Goal: Task Accomplishment & Management: Use online tool/utility

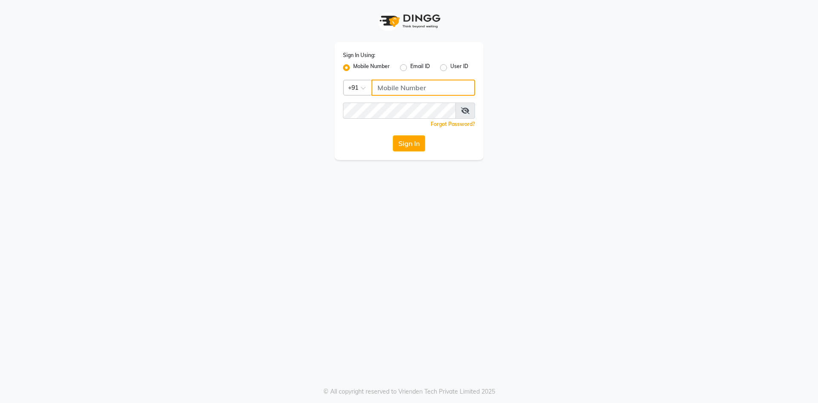
click at [399, 85] on input "Username" at bounding box center [423, 88] width 104 height 16
click at [400, 85] on input "Username" at bounding box center [423, 88] width 104 height 16
type input "9265804100"
click at [409, 147] on button "Sign In" at bounding box center [409, 143] width 32 height 16
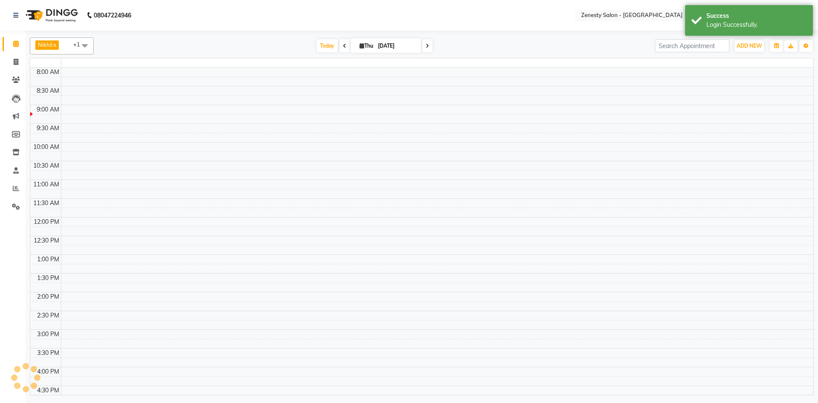
select select "en"
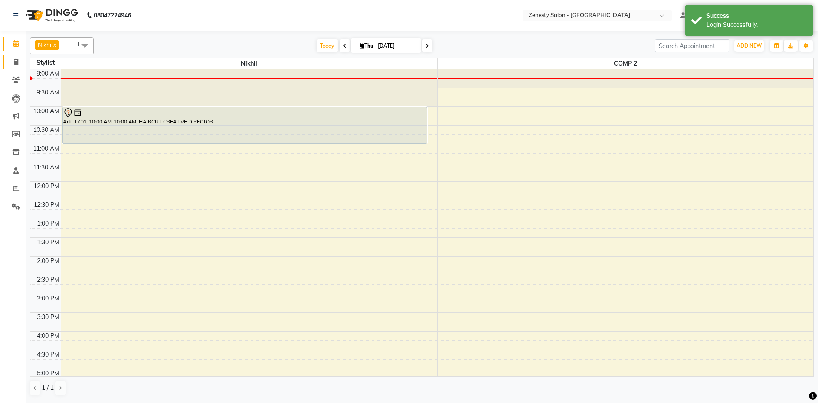
click at [17, 68] on link "Invoice" at bounding box center [13, 62] width 20 height 14
select select "5713"
select select "service"
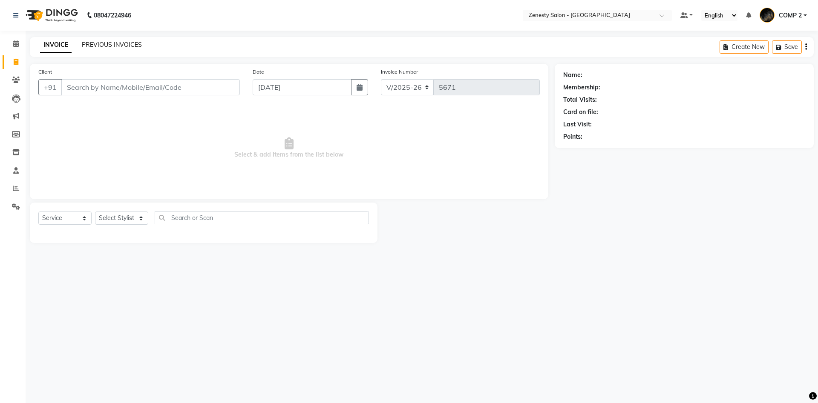
click at [106, 46] on link "PREVIOUS INVOICES" at bounding box center [112, 45] width 60 height 8
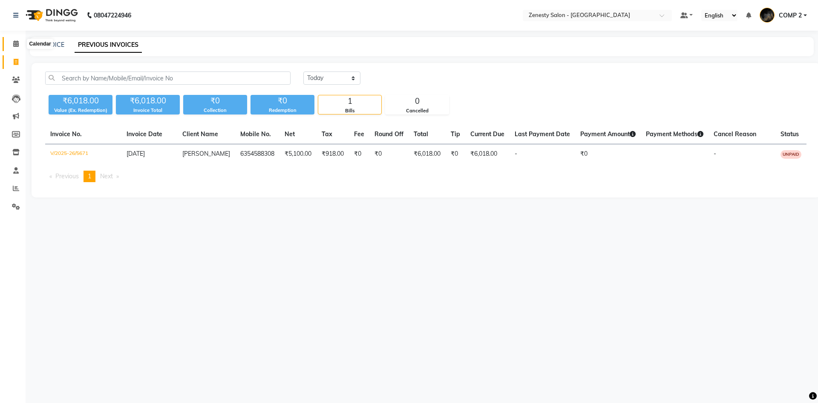
click at [15, 43] on icon at bounding box center [16, 43] width 6 height 6
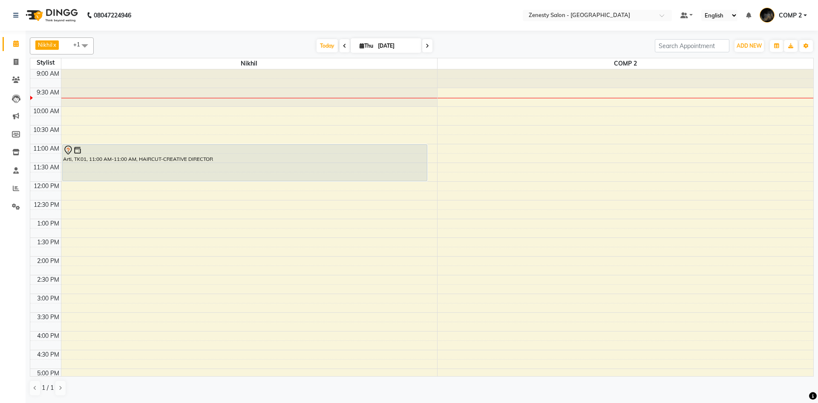
click at [85, 184] on div "9:00 AM 9:30 AM 10:00 AM 10:30 AM 11:00 AM 11:30 AM 12:00 PM 12:30 PM 1:00 PM 1…" at bounding box center [421, 293] width 783 height 449
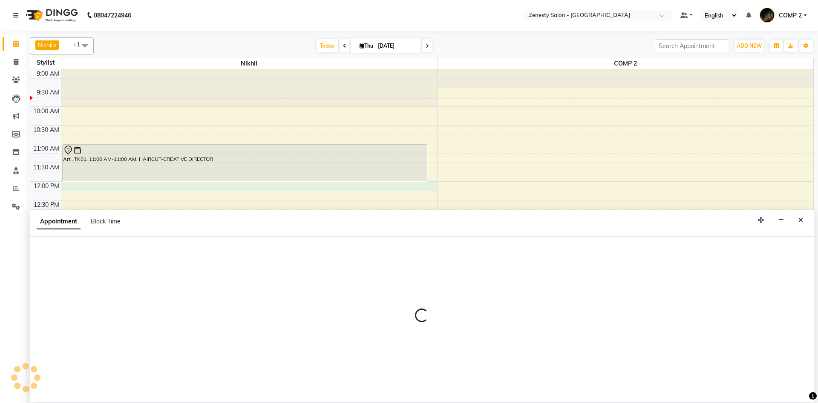
select select "39505"
select select "tentative"
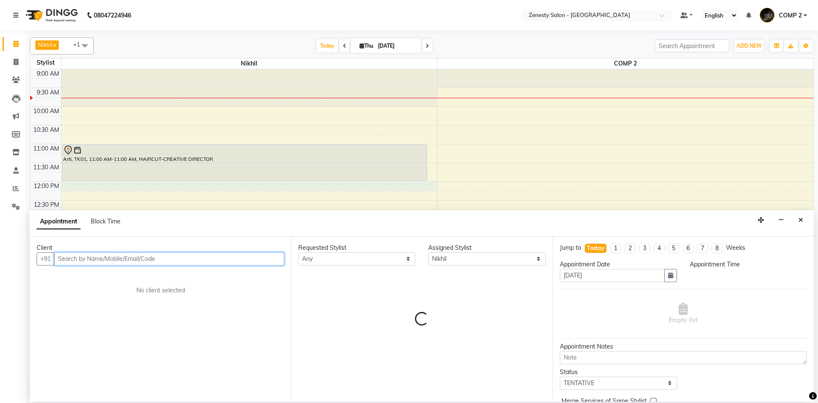
select select "720"
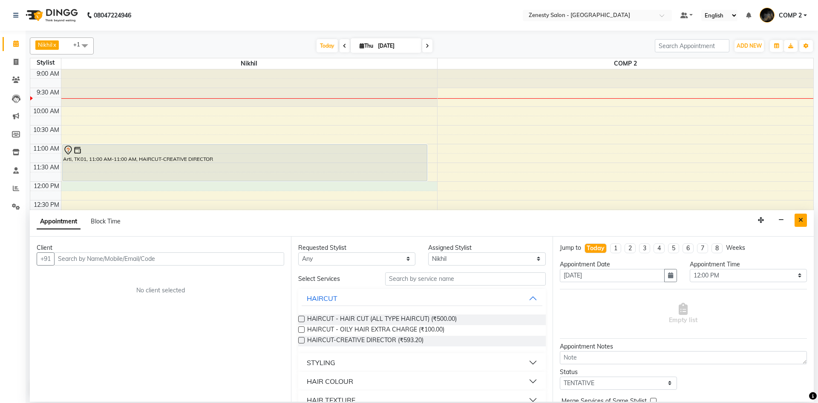
click at [801, 221] on icon "Close" at bounding box center [800, 220] width 5 height 6
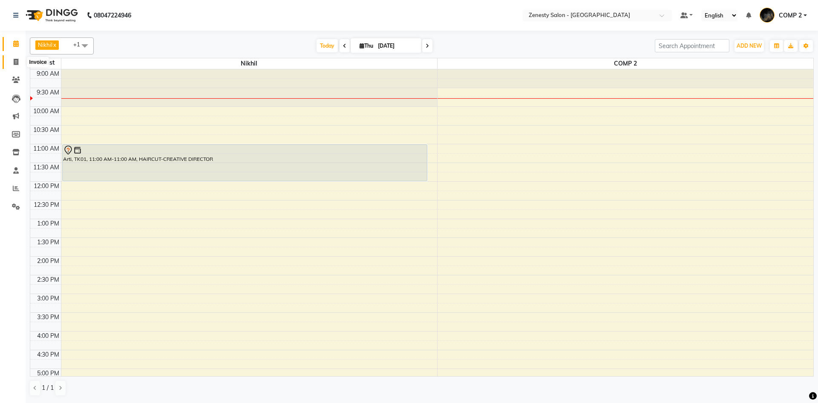
click at [14, 59] on icon at bounding box center [16, 62] width 5 height 6
select select "service"
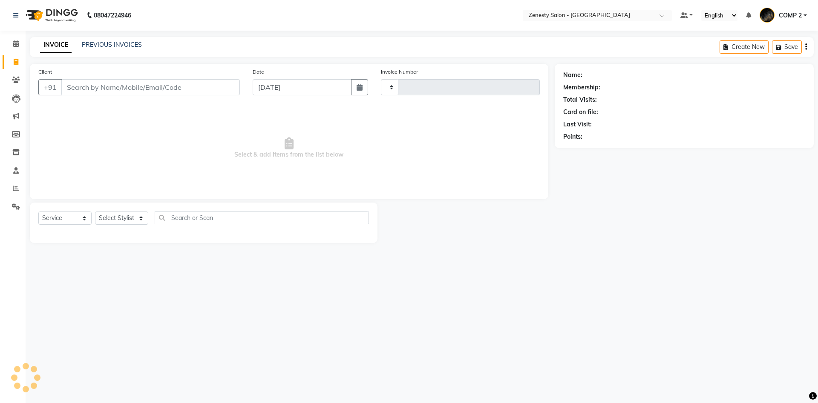
type input "5672"
select select "5713"
click at [18, 190] on icon at bounding box center [16, 188] width 6 height 6
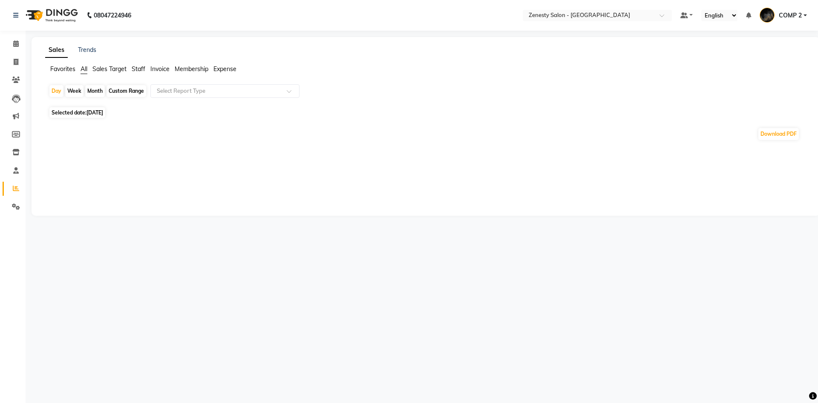
click at [138, 68] on span "Staff" at bounding box center [139, 69] width 14 height 8
click at [201, 95] on input "text" at bounding box center [216, 91] width 123 height 9
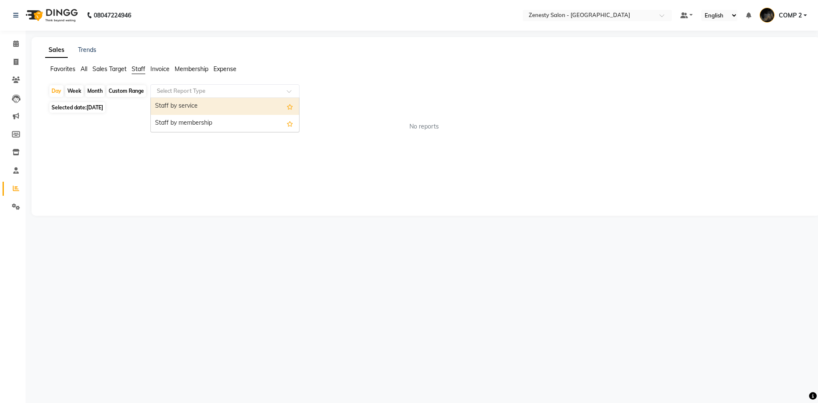
click at [201, 104] on div "Staff by service" at bounding box center [225, 106] width 148 height 17
select select "filtered_report"
select select "pdf"
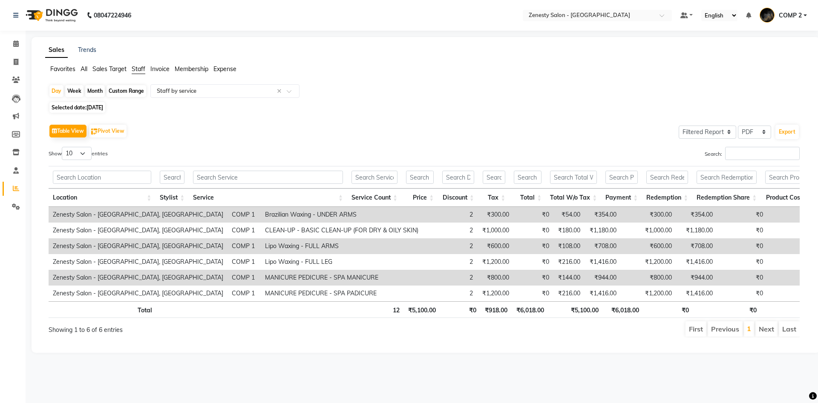
click at [103, 109] on span "[DATE]" at bounding box center [94, 107] width 17 height 6
select select "9"
select select "2025"
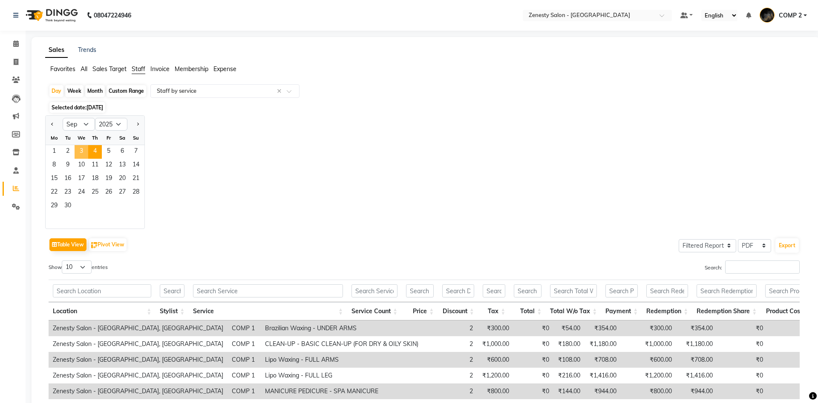
click at [81, 152] on span "3" at bounding box center [82, 152] width 14 height 14
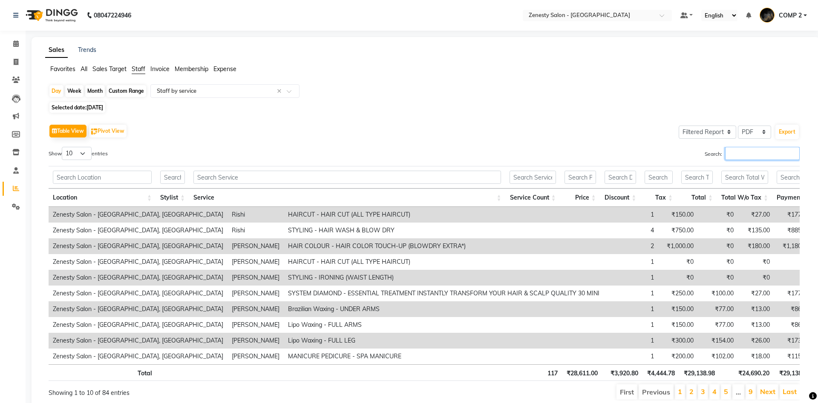
click at [753, 155] on input "Search:" at bounding box center [762, 153] width 75 height 13
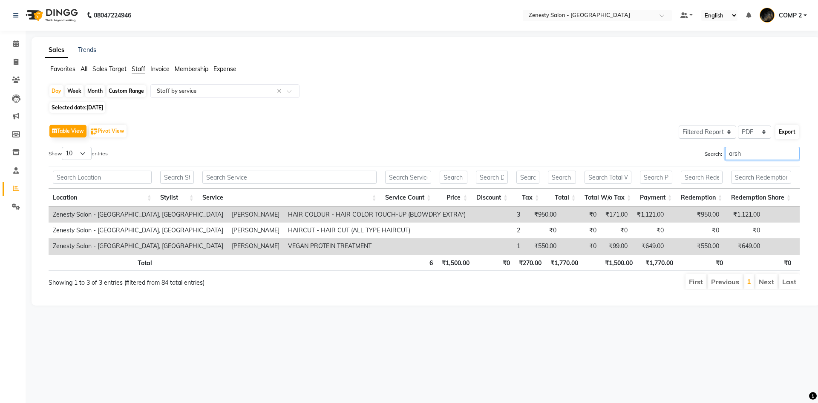
type input "arsh"
click at [787, 136] on button "Export" at bounding box center [786, 132] width 23 height 14
select select "sans-serif"
select select "10px"
select select "template_1"
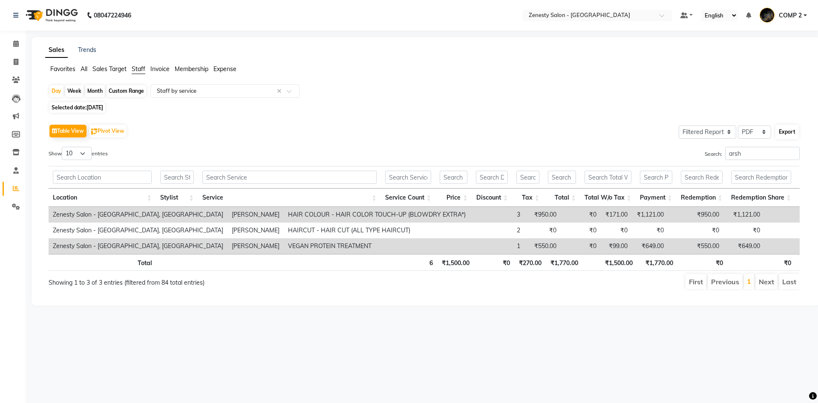
select select "A4"
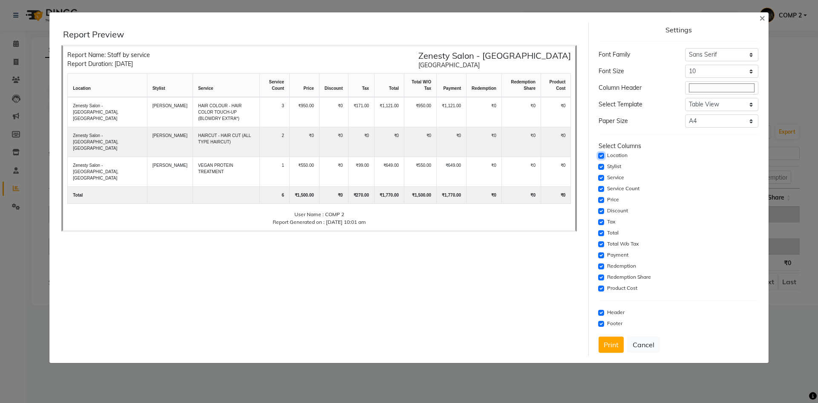
click at [599, 155] on input "checkbox" at bounding box center [601, 156] width 6 height 6
checkbox input "false"
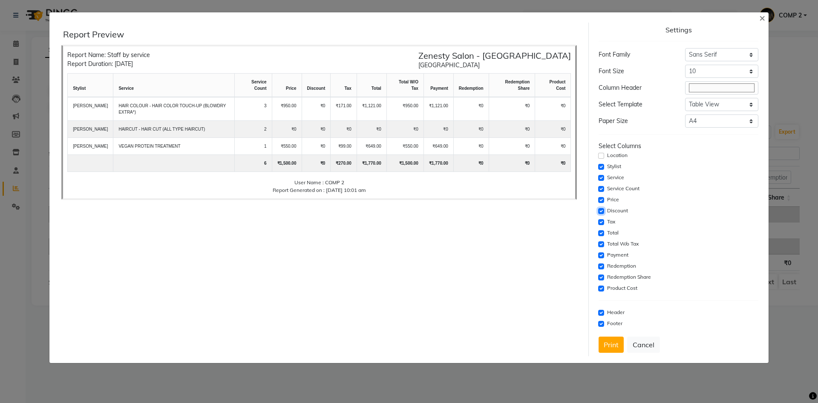
click at [601, 210] on input "checkbox" at bounding box center [601, 211] width 6 height 6
checkbox input "false"
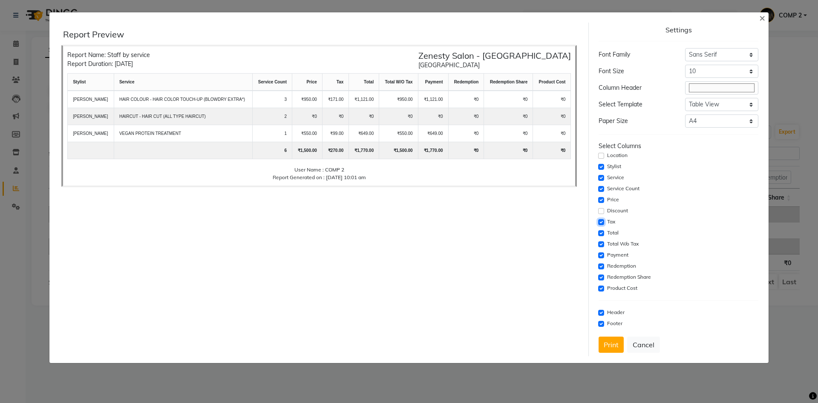
click at [601, 222] on input "checkbox" at bounding box center [601, 222] width 6 height 6
checkbox input "false"
click at [601, 235] on input "checkbox" at bounding box center [601, 233] width 6 height 6
checkbox input "false"
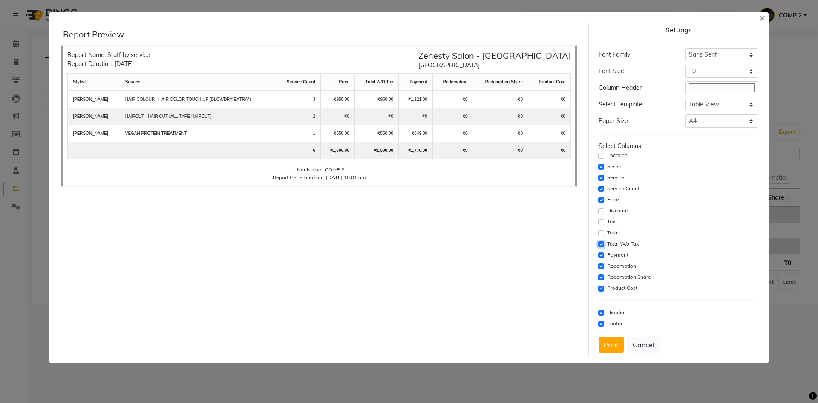
click at [600, 244] on input "checkbox" at bounding box center [601, 245] width 6 height 6
checkbox input "false"
click at [603, 257] on input "checkbox" at bounding box center [601, 256] width 6 height 6
checkbox input "false"
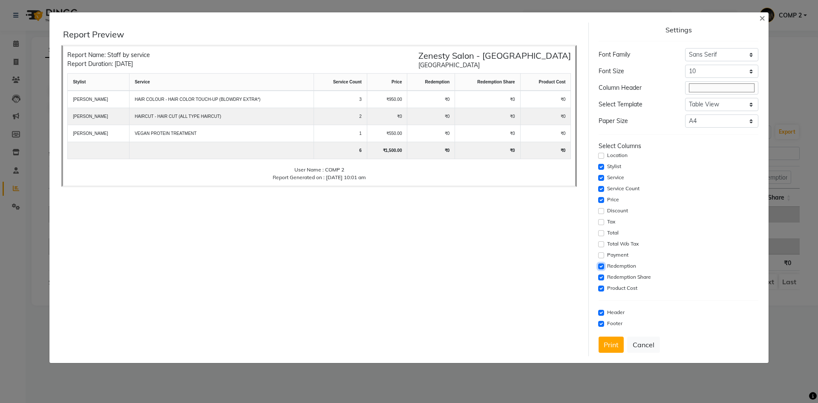
click at [602, 268] on input "checkbox" at bounding box center [601, 267] width 6 height 6
checkbox input "false"
click at [600, 276] on input "checkbox" at bounding box center [601, 278] width 6 height 6
checkbox input "false"
click at [601, 289] on input "checkbox" at bounding box center [601, 289] width 6 height 6
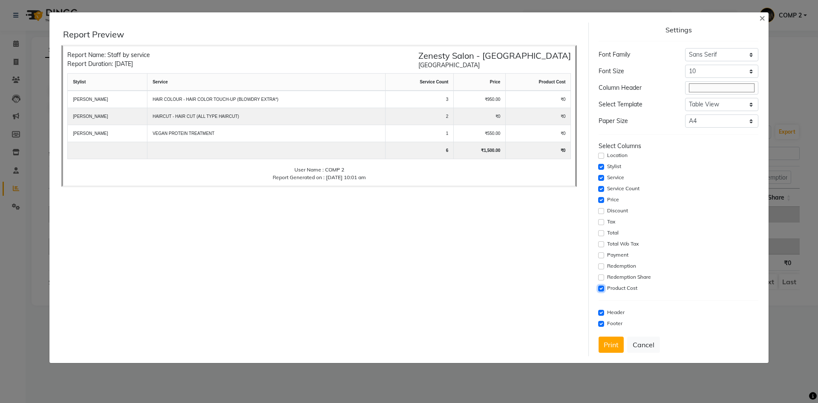
checkbox input "false"
click at [600, 314] on input "checkbox" at bounding box center [601, 313] width 6 height 6
checkbox input "false"
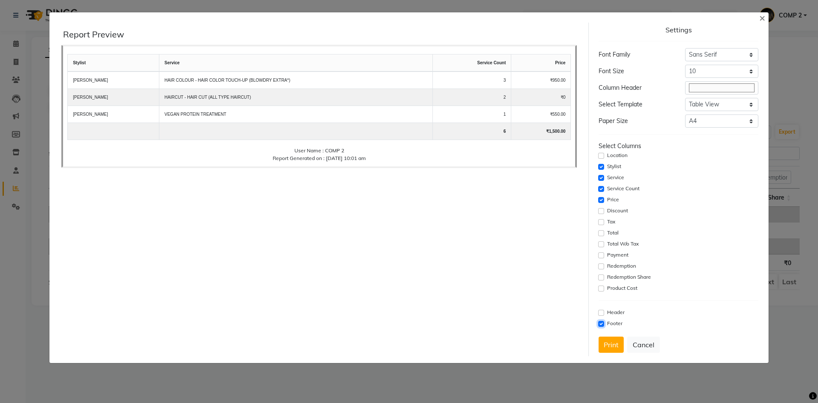
click at [600, 324] on input "checkbox" at bounding box center [601, 324] width 6 height 6
checkbox input "false"
click at [605, 341] on button "Print" at bounding box center [611, 345] width 25 height 16
click at [637, 345] on button "Cancel" at bounding box center [643, 345] width 33 height 16
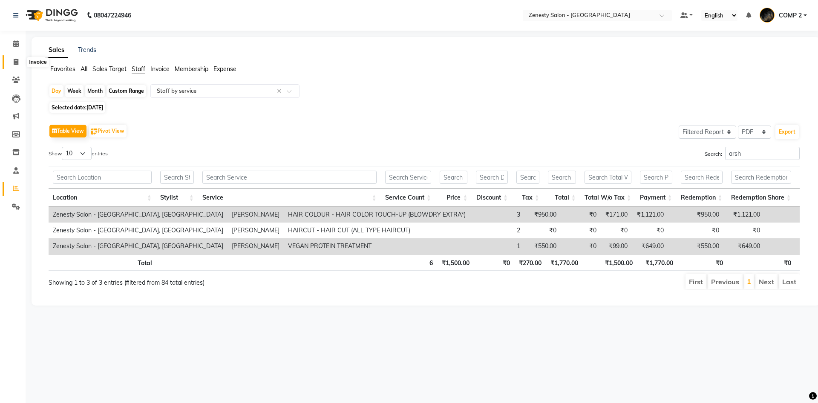
click at [20, 62] on span at bounding box center [16, 63] width 15 height 10
select select "5713"
select select "service"
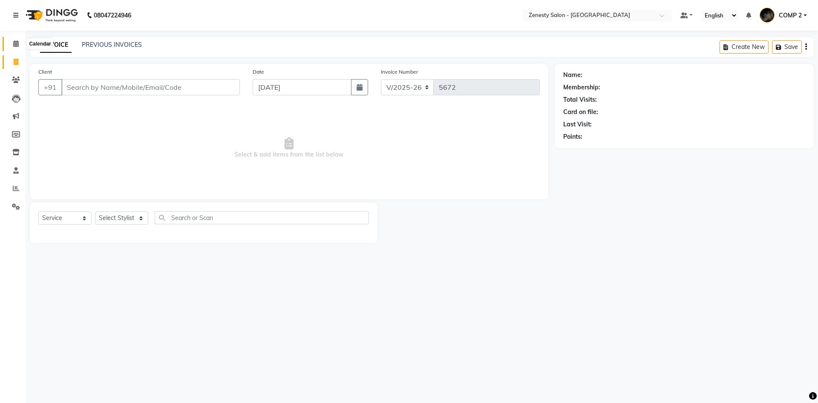
click at [16, 45] on icon at bounding box center [16, 43] width 6 height 6
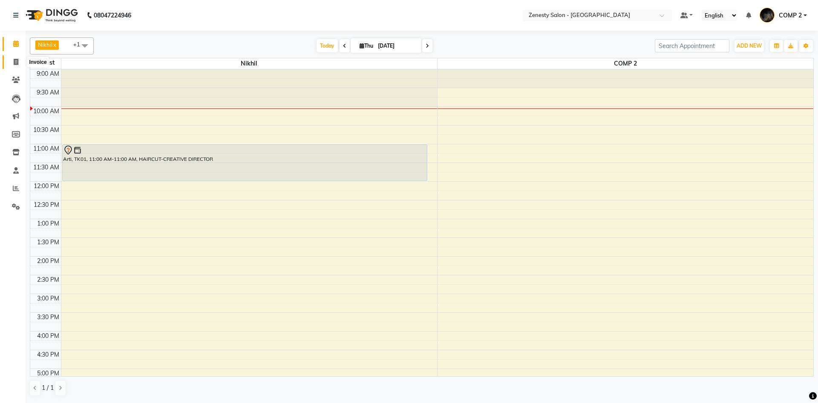
click at [16, 60] on icon at bounding box center [16, 62] width 5 height 6
select select "service"
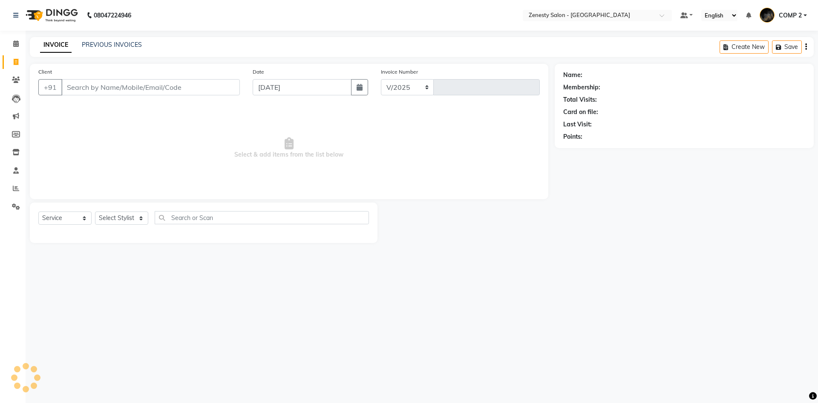
select select "5713"
type input "5672"
click at [14, 43] on icon at bounding box center [16, 43] width 6 height 6
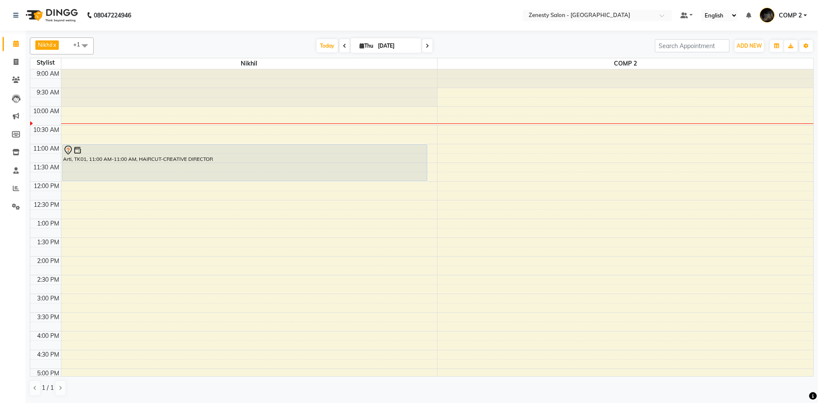
click at [426, 44] on icon at bounding box center [427, 45] width 3 height 5
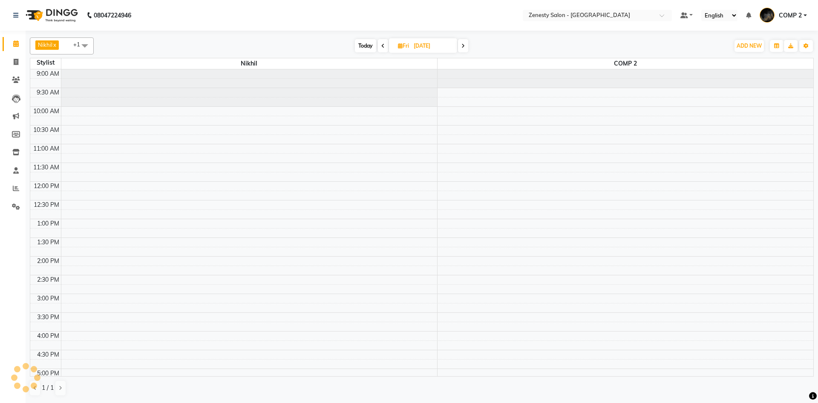
scroll to position [38, 0]
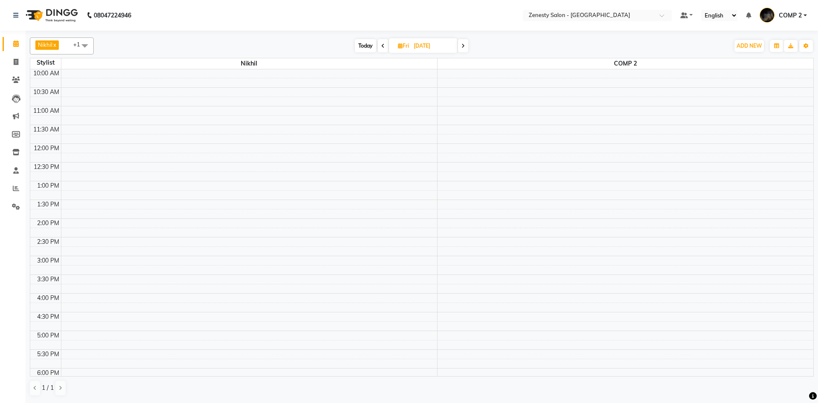
click at [463, 45] on icon at bounding box center [462, 45] width 3 height 5
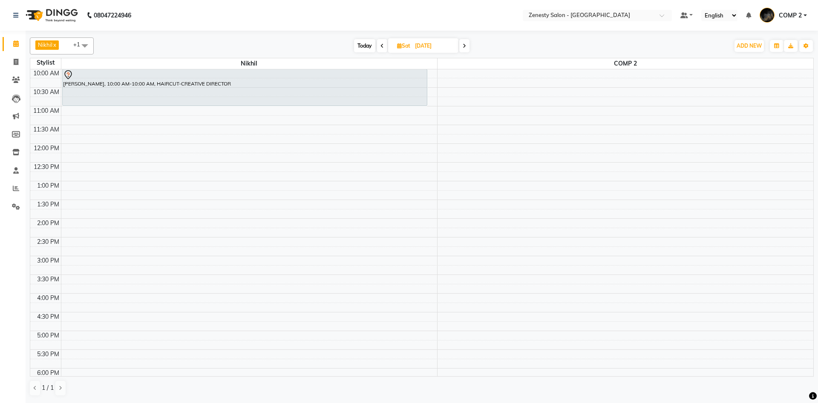
scroll to position [0, 0]
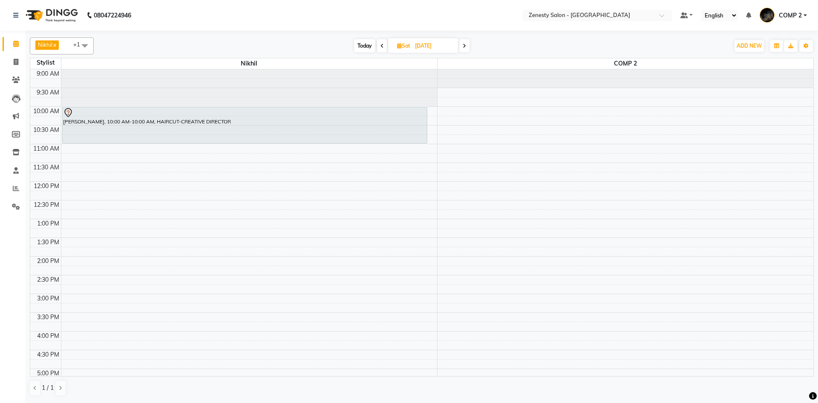
click at [380, 48] on icon at bounding box center [381, 45] width 3 height 5
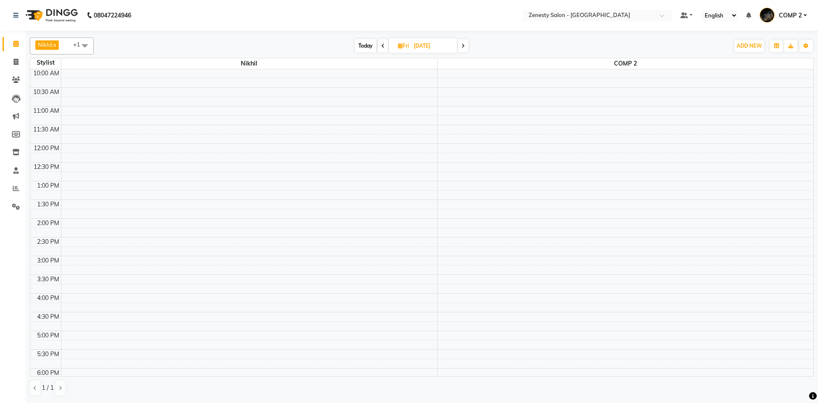
click at [380, 48] on span at bounding box center [383, 45] width 10 height 13
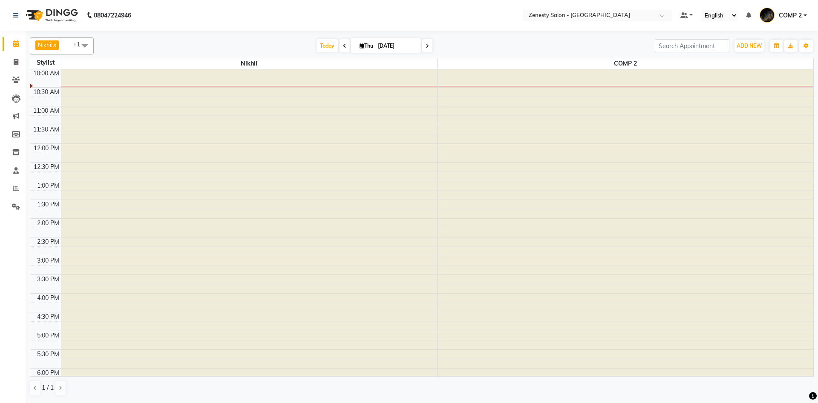
type input "[DATE]"
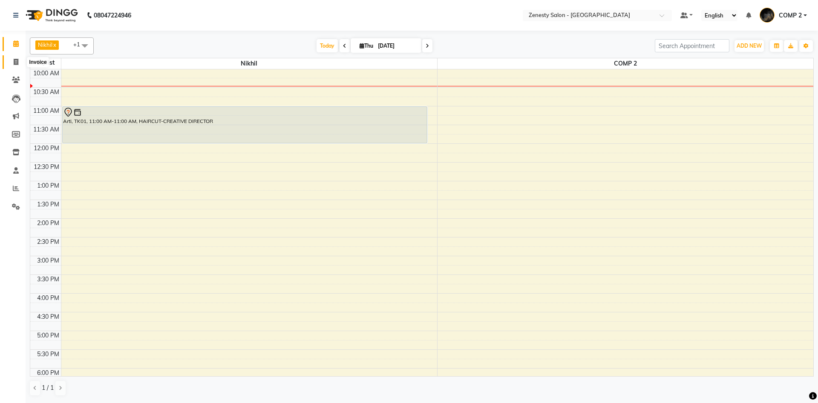
click at [17, 59] on icon at bounding box center [16, 62] width 5 height 6
select select "service"
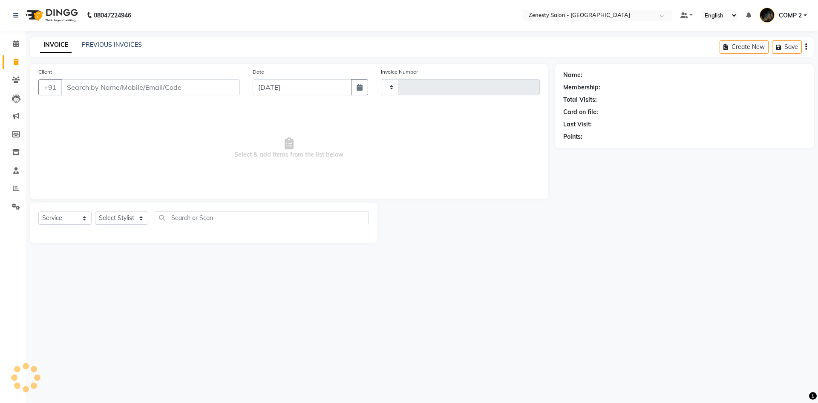
type input "5674"
select select "5713"
click at [15, 185] on span at bounding box center [16, 189] width 15 height 10
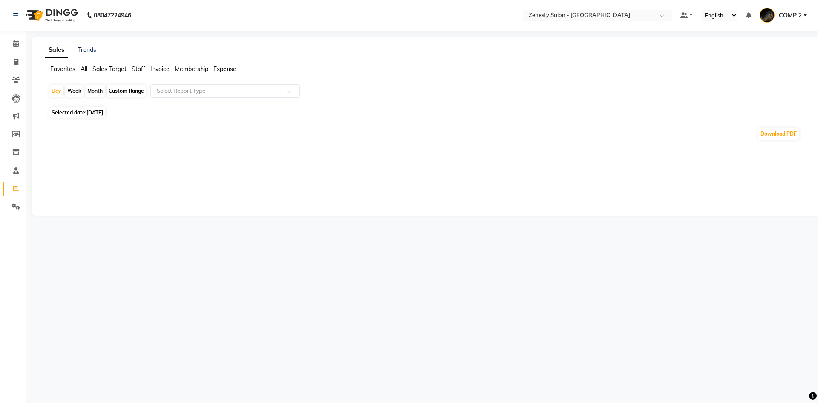
click at [137, 71] on span "Staff" at bounding box center [139, 69] width 14 height 8
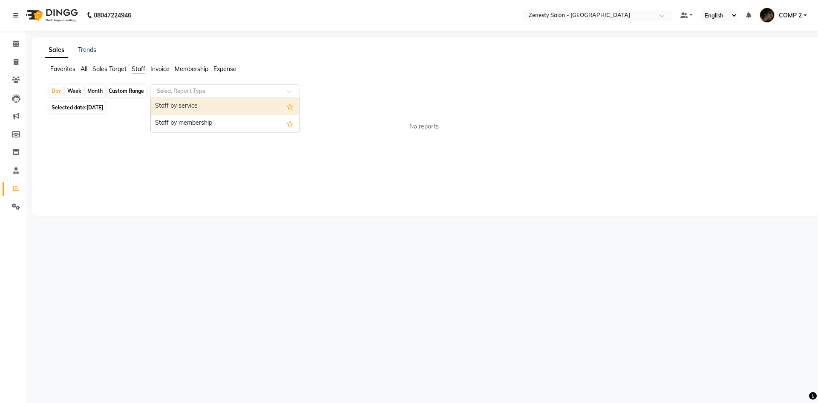
click at [193, 93] on input "text" at bounding box center [216, 91] width 123 height 9
click at [204, 107] on div "Staff by service" at bounding box center [225, 106] width 148 height 17
select select "filtered_report"
select select "pdf"
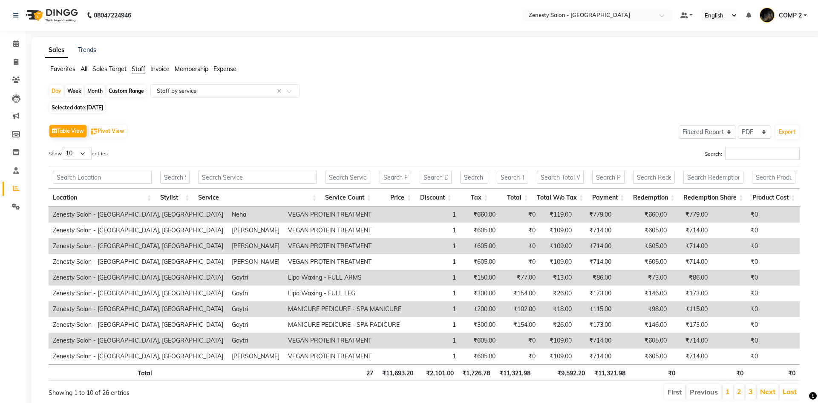
click at [89, 108] on span "[DATE]" at bounding box center [94, 107] width 17 height 6
select select "9"
select select "2025"
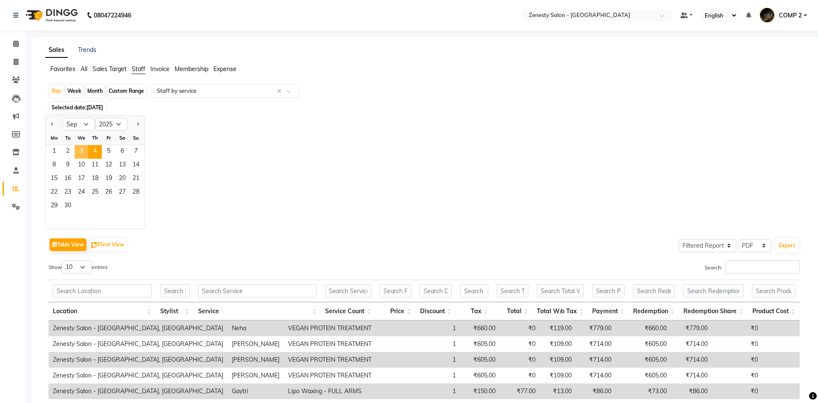
click at [83, 149] on span "3" at bounding box center [82, 152] width 14 height 14
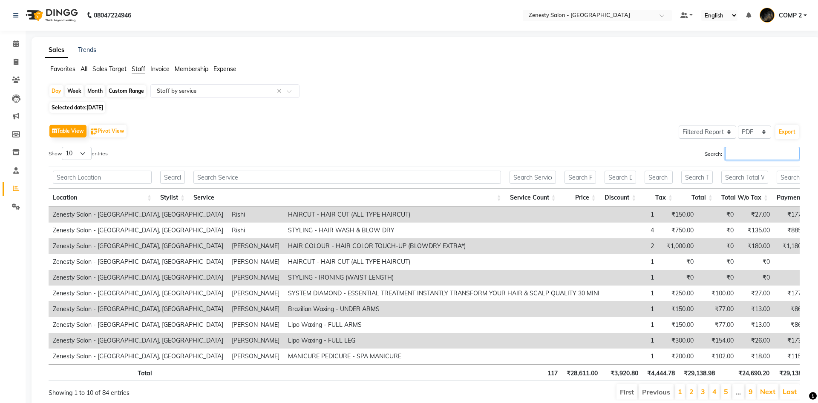
click at [740, 150] on input "Search:" at bounding box center [762, 153] width 75 height 13
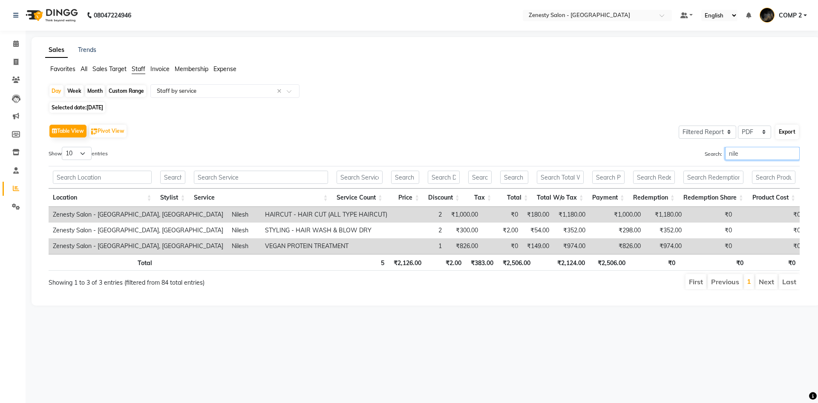
type input "nile"
click at [782, 138] on button "Export" at bounding box center [786, 132] width 23 height 14
select select "sans-serif"
select select "10px"
select select "template_1"
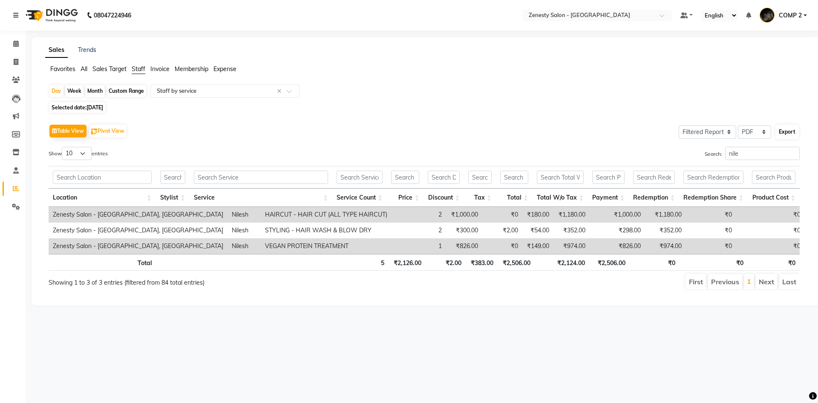
select select "A4"
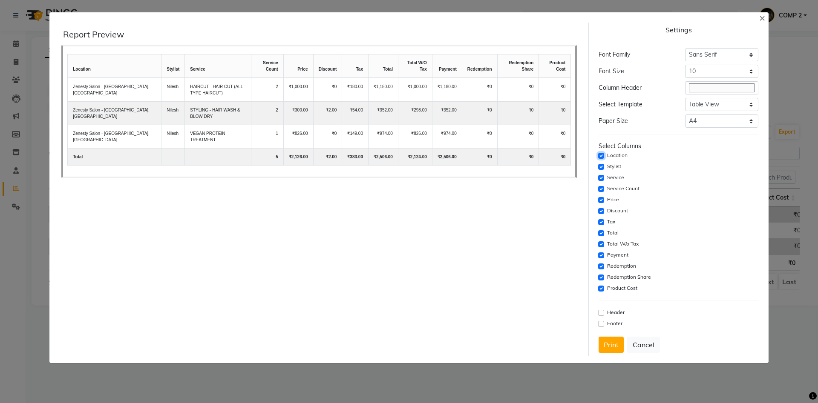
click at [599, 153] on input "checkbox" at bounding box center [601, 156] width 6 height 6
checkbox input "false"
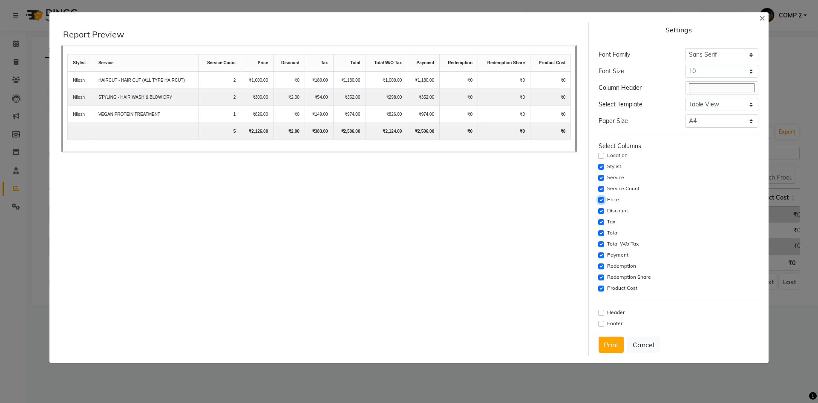
click at [600, 201] on input "checkbox" at bounding box center [601, 200] width 6 height 6
checkbox input "false"
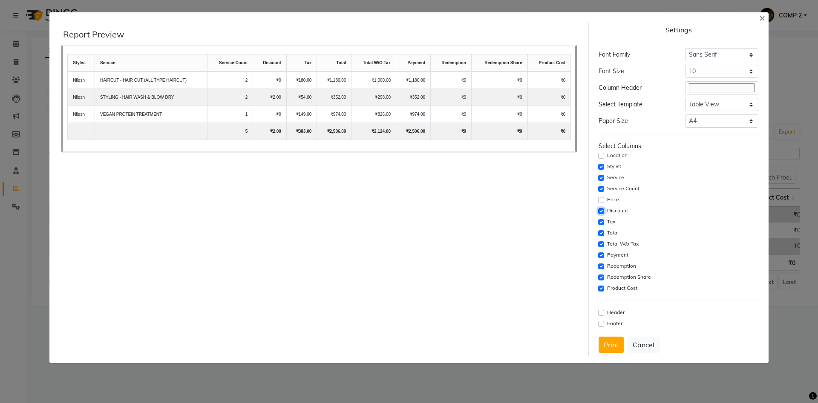
click at [600, 211] on input "checkbox" at bounding box center [601, 211] width 6 height 6
checkbox input "false"
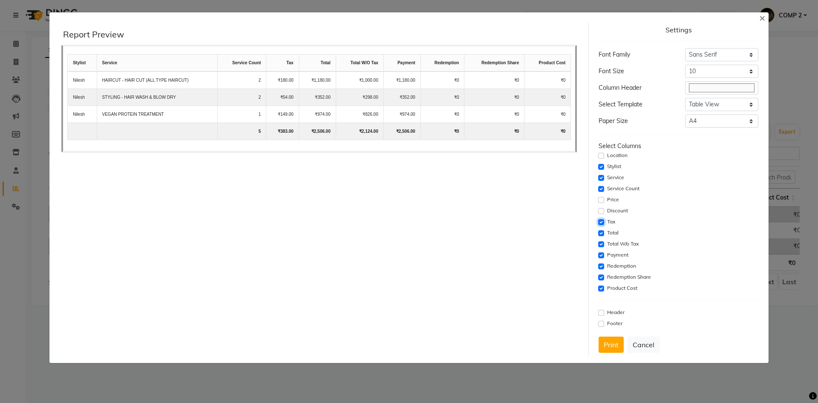
click at [600, 220] on input "checkbox" at bounding box center [601, 222] width 6 height 6
checkbox input "false"
click at [600, 236] on input "checkbox" at bounding box center [601, 233] width 6 height 6
checkbox input "false"
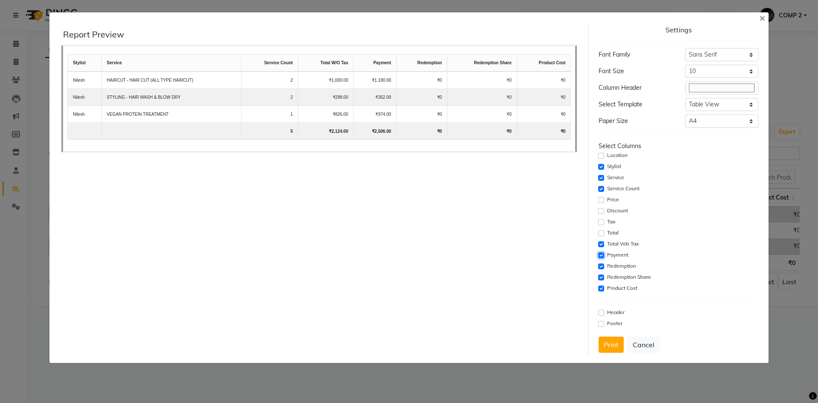
click at [601, 254] on input "checkbox" at bounding box center [601, 256] width 6 height 6
checkbox input "false"
click at [602, 269] on input "checkbox" at bounding box center [601, 267] width 6 height 6
checkbox input "false"
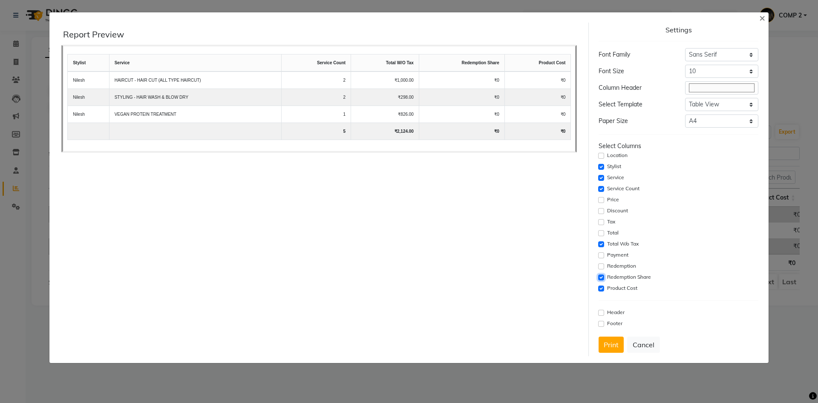
click at [602, 276] on input "checkbox" at bounding box center [601, 278] width 6 height 6
checkbox input "false"
click at [602, 286] on input "checkbox" at bounding box center [601, 289] width 6 height 6
checkbox input "false"
click at [599, 244] on input "checkbox" at bounding box center [601, 245] width 6 height 6
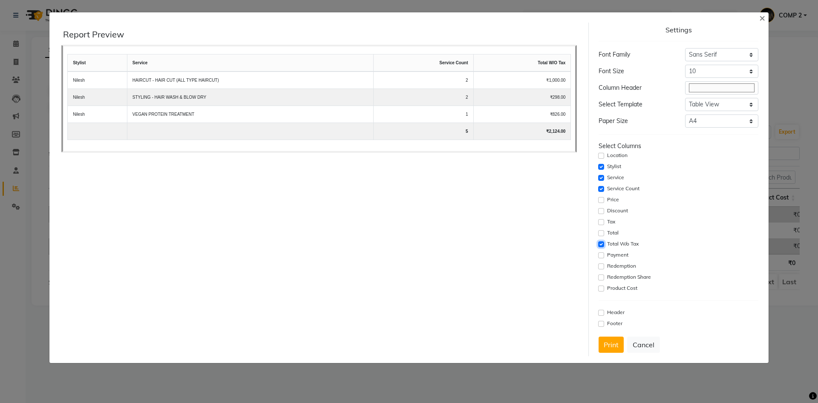
checkbox input "false"
click at [602, 204] on div "Price" at bounding box center [678, 200] width 159 height 10
click at [602, 200] on input "checkbox" at bounding box center [601, 200] width 6 height 6
checkbox input "true"
click at [601, 244] on input "checkbox" at bounding box center [601, 245] width 6 height 6
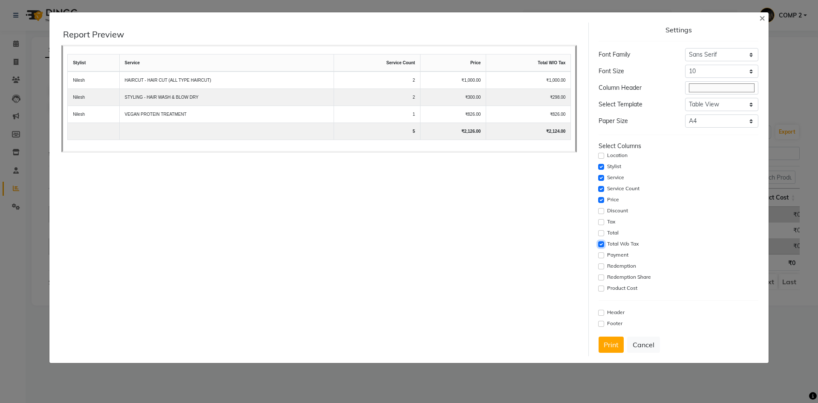
click at [601, 244] on input "checkbox" at bounding box center [601, 245] width 6 height 6
checkbox input "false"
click at [649, 347] on button "Cancel" at bounding box center [643, 345] width 33 height 16
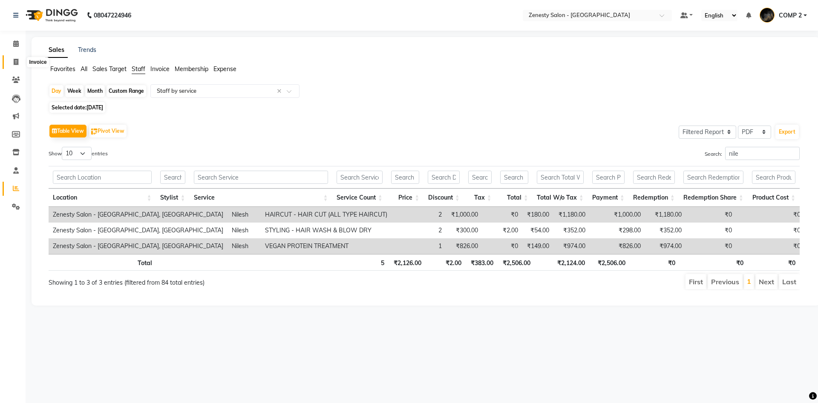
click at [17, 64] on icon at bounding box center [16, 62] width 5 height 6
select select "5713"
select select "service"
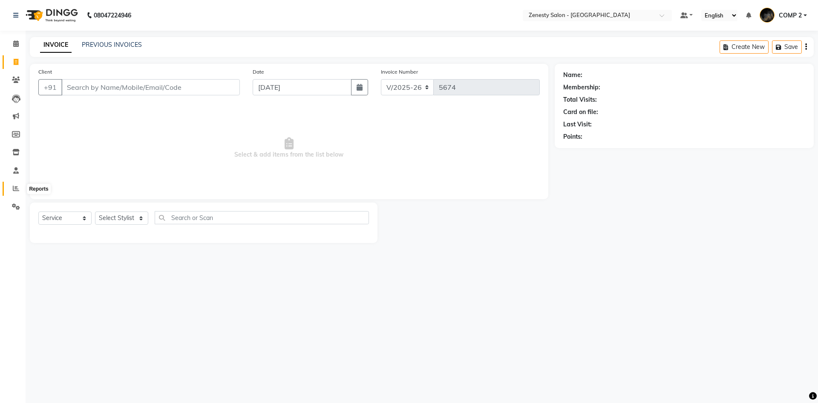
click at [12, 185] on span at bounding box center [16, 189] width 15 height 10
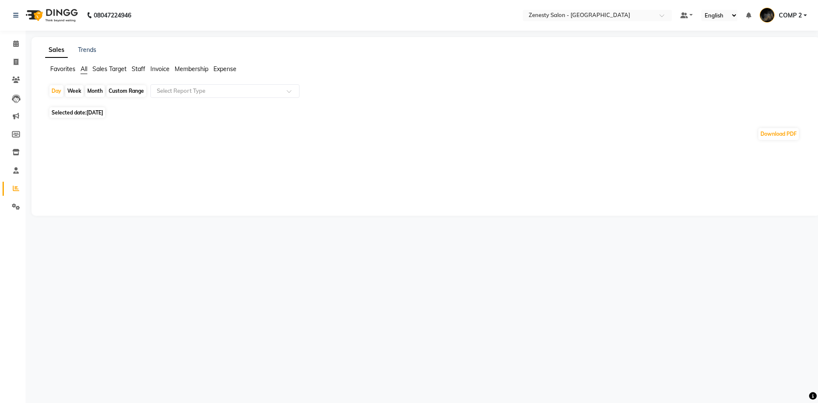
click at [135, 67] on span "Staff" at bounding box center [139, 69] width 14 height 8
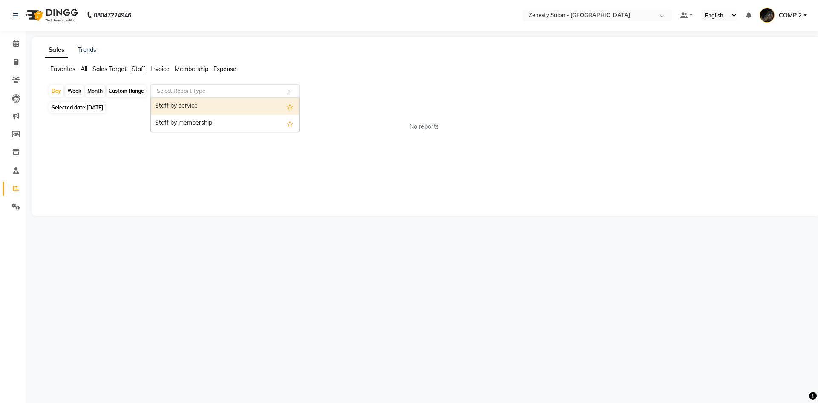
click at [188, 88] on input "text" at bounding box center [216, 91] width 123 height 9
click at [193, 111] on div "Staff by service" at bounding box center [225, 106] width 148 height 17
select select "filtered_report"
select select "pdf"
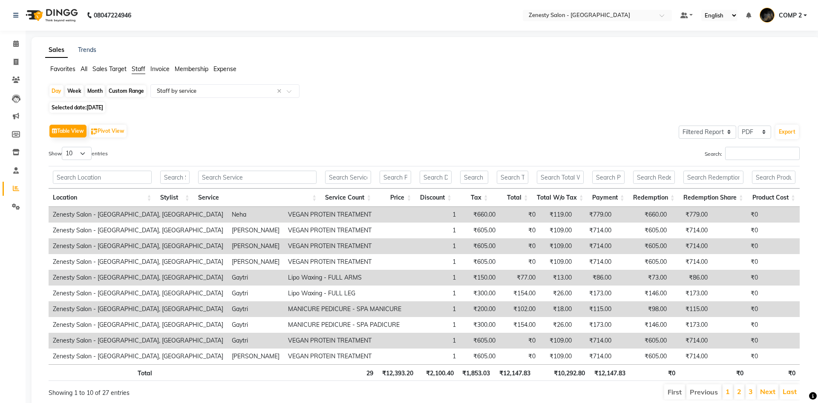
click at [103, 110] on span "[DATE]" at bounding box center [94, 107] width 17 height 6
select select "9"
select select "2025"
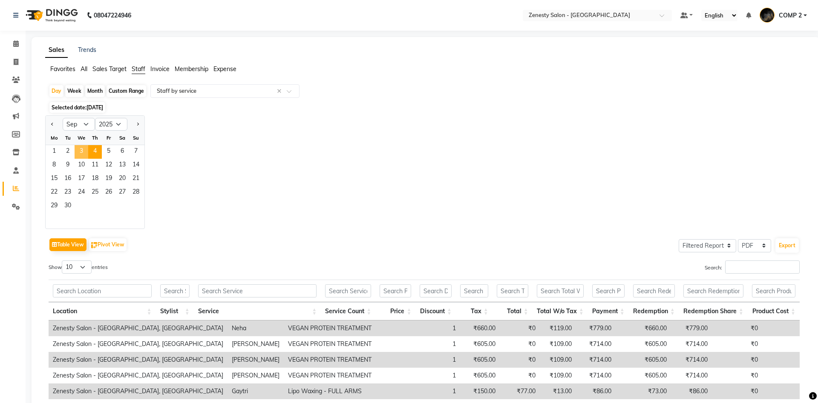
click at [81, 157] on span "3" at bounding box center [82, 152] width 14 height 14
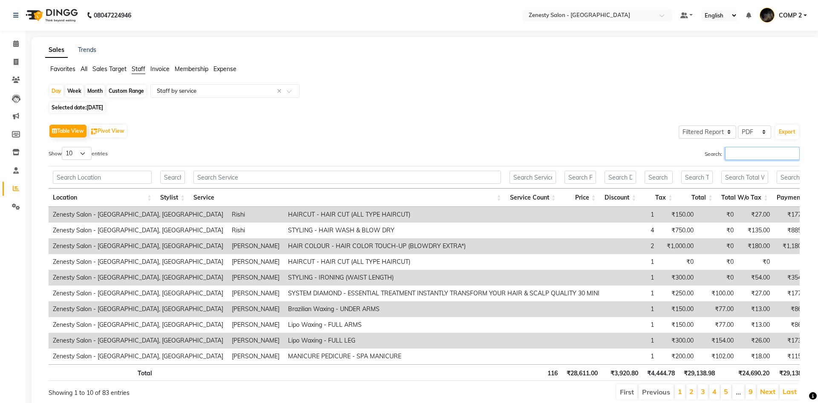
click at [747, 150] on input "Search:" at bounding box center [762, 153] width 75 height 13
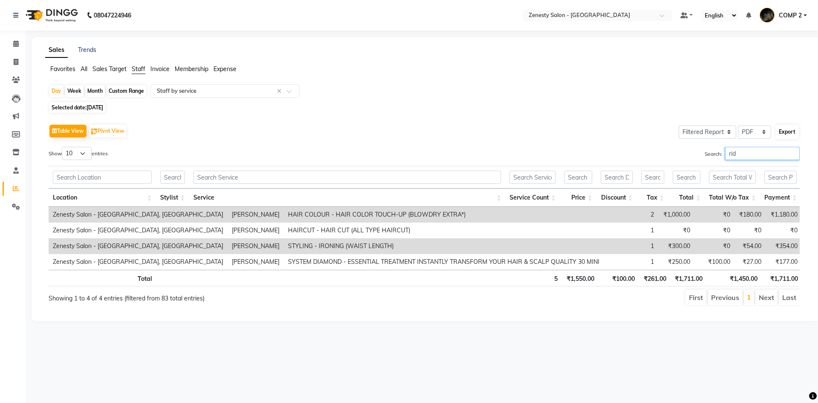
type input "rid"
click at [791, 134] on button "Export" at bounding box center [786, 132] width 23 height 14
select select "sans-serif"
select select "10px"
select select "template_1"
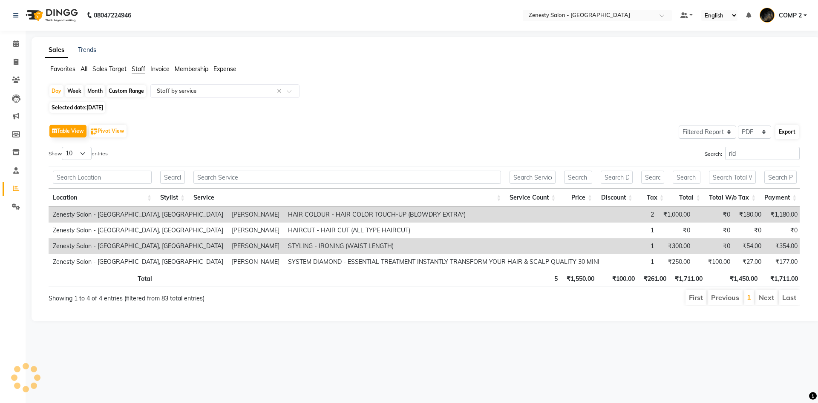
select select "A4"
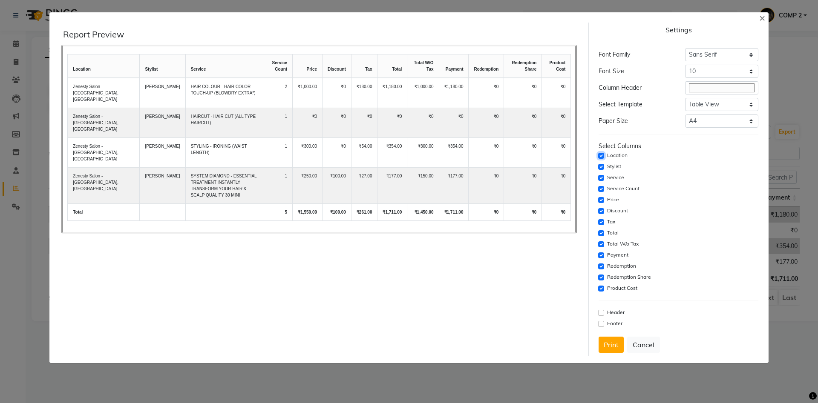
click at [602, 156] on input "checkbox" at bounding box center [601, 156] width 6 height 6
checkbox input "false"
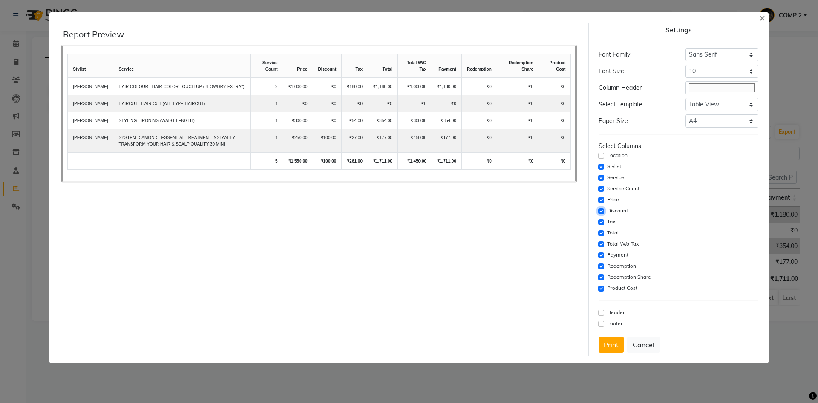
click at [602, 211] on input "checkbox" at bounding box center [601, 211] width 6 height 6
checkbox input "false"
click at [600, 223] on input "checkbox" at bounding box center [601, 222] width 6 height 6
checkbox input "false"
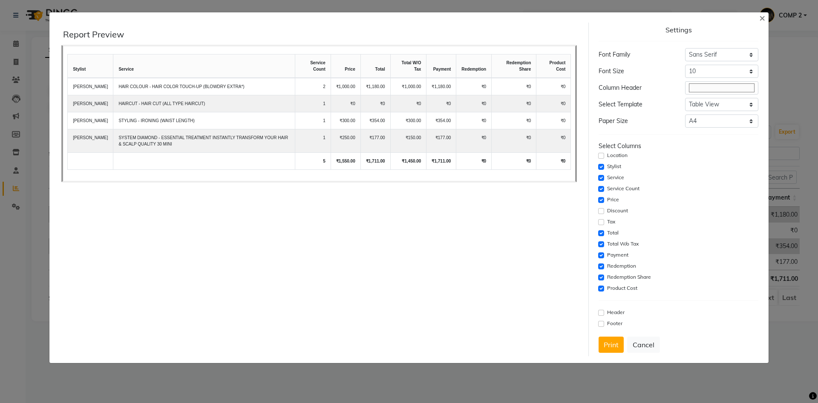
click at [598, 232] on div "Settings Font Family Select Sans Serif Monospace Serif Font Size Select 8 9 10 …" at bounding box center [678, 190] width 166 height 334
click at [601, 233] on input "checkbox" at bounding box center [601, 233] width 6 height 6
checkbox input "false"
click at [601, 244] on input "checkbox" at bounding box center [601, 245] width 6 height 6
checkbox input "false"
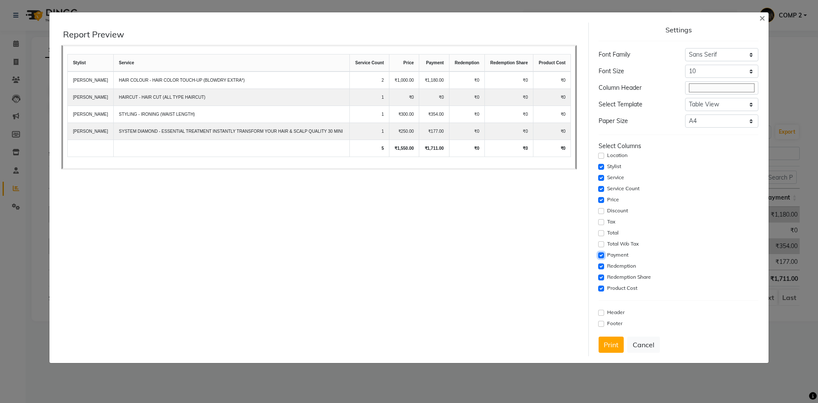
click at [601, 256] on input "checkbox" at bounding box center [601, 256] width 6 height 6
checkbox input "false"
click at [601, 265] on input "checkbox" at bounding box center [601, 267] width 6 height 6
checkbox input "false"
click at [602, 277] on input "checkbox" at bounding box center [601, 278] width 6 height 6
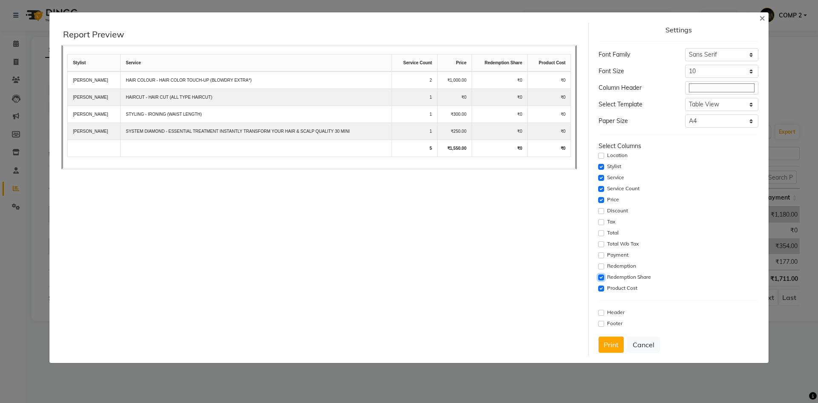
checkbox input "false"
click at [602, 289] on input "checkbox" at bounding box center [601, 289] width 6 height 6
checkbox input "false"
click at [600, 221] on input "checkbox" at bounding box center [601, 222] width 6 height 6
checkbox input "true"
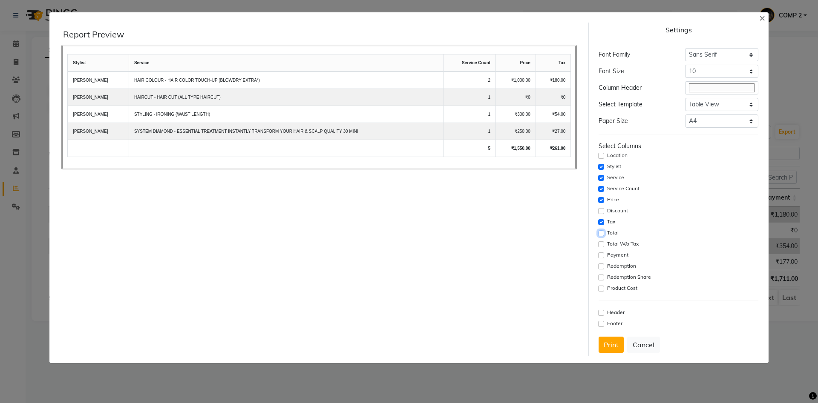
click at [601, 233] on input "checkbox" at bounding box center [601, 233] width 6 height 6
checkbox input "true"
click at [601, 221] on input "checkbox" at bounding box center [601, 222] width 6 height 6
checkbox input "false"
click at [600, 200] on input "checkbox" at bounding box center [601, 200] width 6 height 6
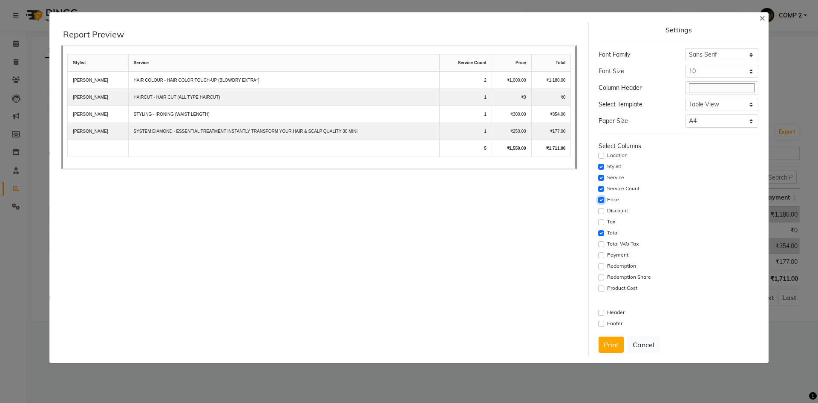
checkbox input "false"
click at [601, 245] on input "checkbox" at bounding box center [601, 245] width 6 height 6
checkbox input "true"
click at [601, 234] on input "checkbox" at bounding box center [601, 233] width 6 height 6
checkbox input "false"
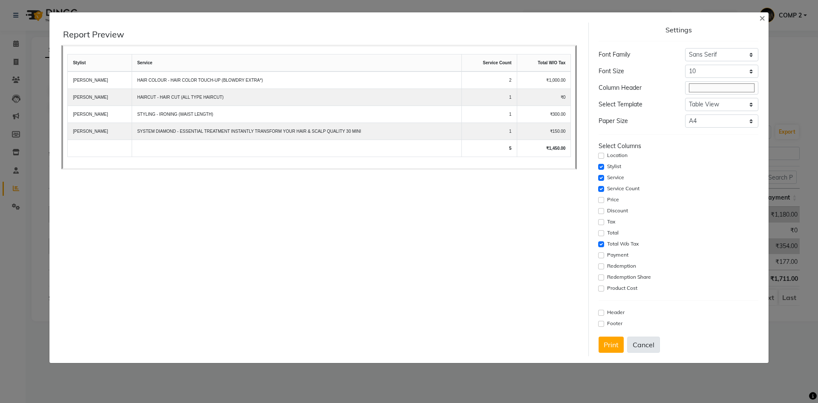
click at [655, 346] on button "Cancel" at bounding box center [643, 345] width 33 height 16
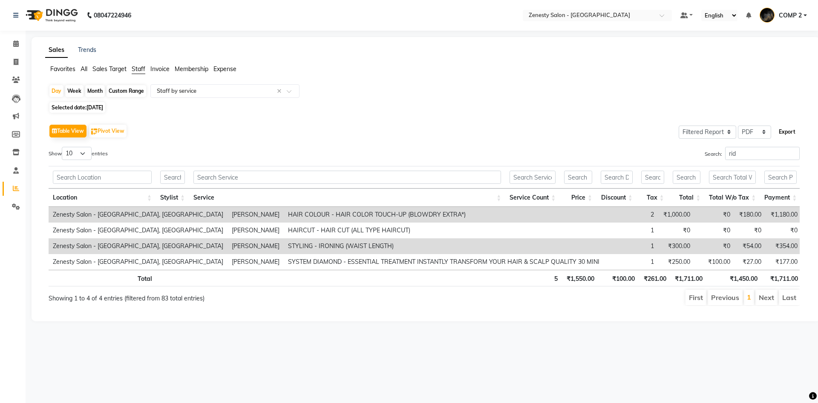
click at [784, 138] on button "Export" at bounding box center [786, 132] width 23 height 14
select select "sans-serif"
select select "10px"
select select "template_1"
select select "A4"
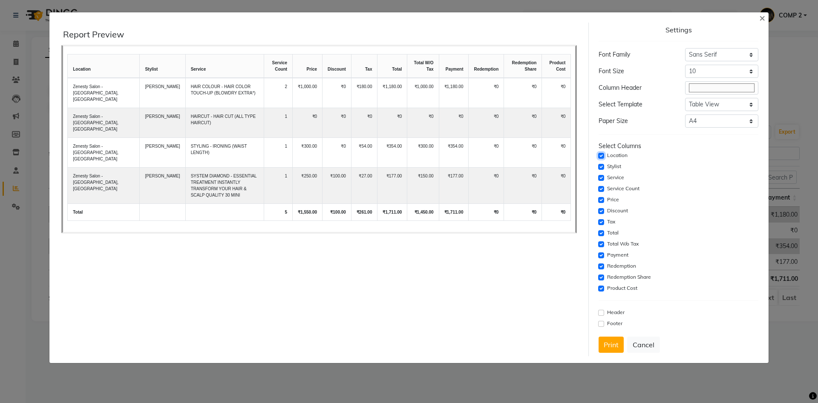
click at [602, 157] on input "checkbox" at bounding box center [601, 156] width 6 height 6
checkbox input "false"
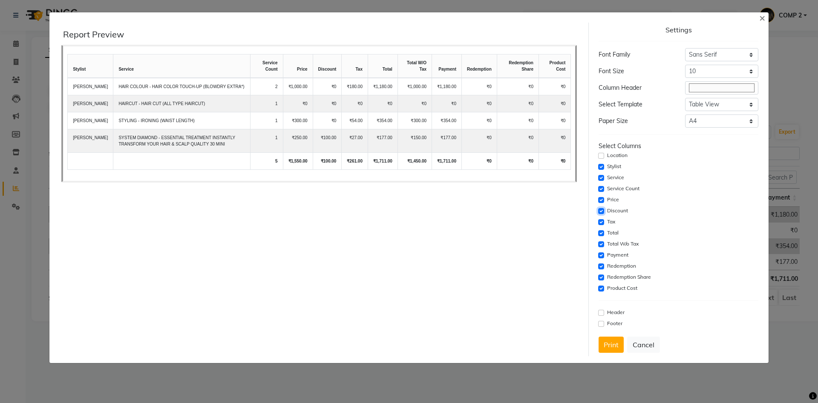
click at [601, 212] on input "checkbox" at bounding box center [601, 211] width 6 height 6
checkbox input "false"
click at [599, 222] on input "checkbox" at bounding box center [601, 222] width 6 height 6
checkbox input "false"
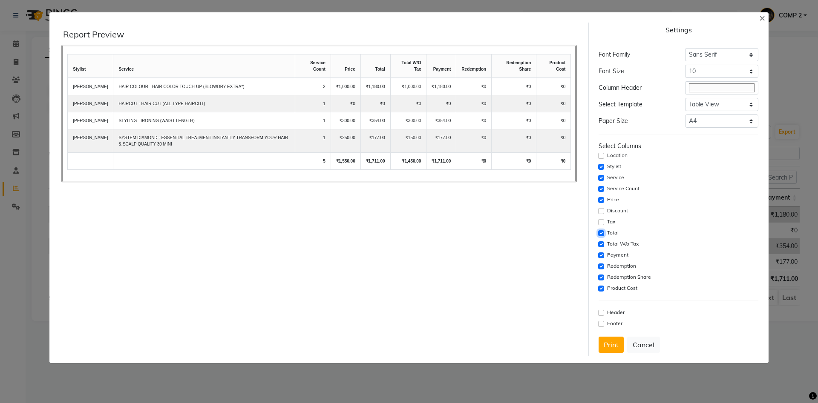
click at [602, 235] on input "checkbox" at bounding box center [601, 233] width 6 height 6
checkbox input "false"
click at [601, 245] on input "checkbox" at bounding box center [601, 245] width 6 height 6
checkbox input "false"
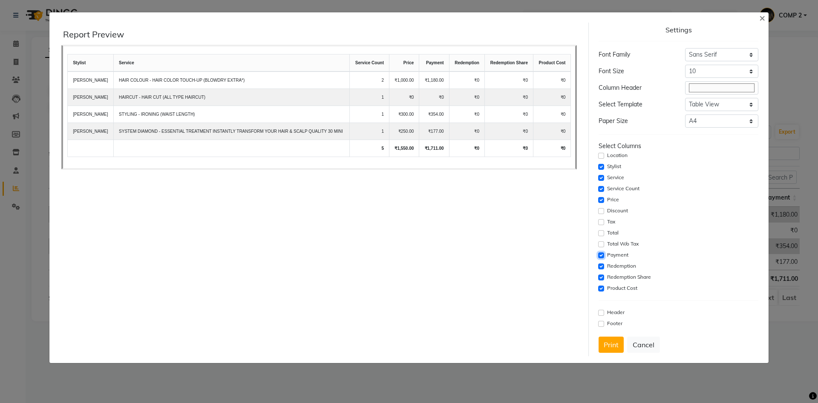
click at [599, 256] on input "checkbox" at bounding box center [601, 256] width 6 height 6
checkbox input "false"
click at [602, 267] on input "checkbox" at bounding box center [601, 267] width 6 height 6
checkbox input "false"
click at [601, 279] on input "checkbox" at bounding box center [601, 278] width 6 height 6
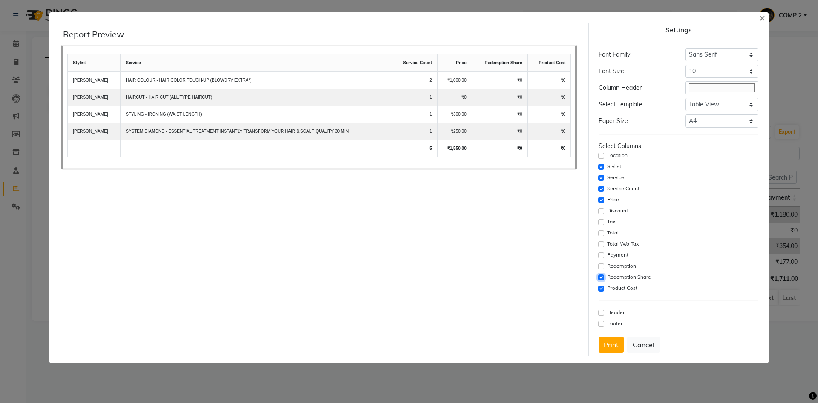
checkbox input "false"
click at [601, 288] on input "checkbox" at bounding box center [601, 289] width 6 height 6
checkbox input "false"
click at [613, 349] on button "Print" at bounding box center [611, 345] width 25 height 16
click at [648, 348] on button "Cancel" at bounding box center [643, 345] width 33 height 16
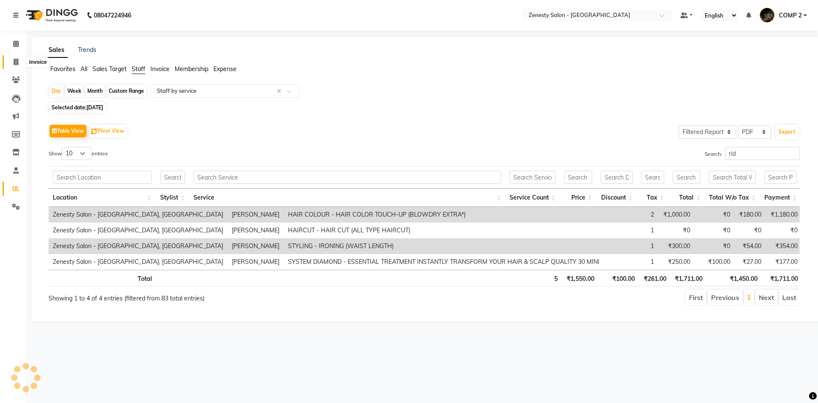
click at [18, 63] on icon at bounding box center [16, 62] width 5 height 6
select select "service"
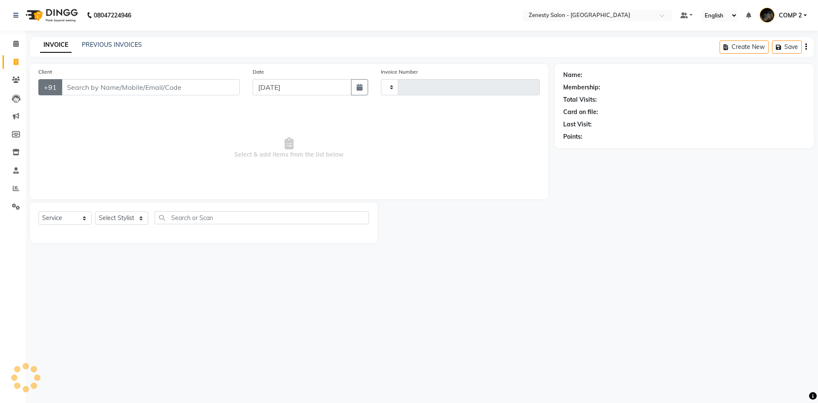
type input "5674"
select select "5713"
